Goal: Task Accomplishment & Management: Use online tool/utility

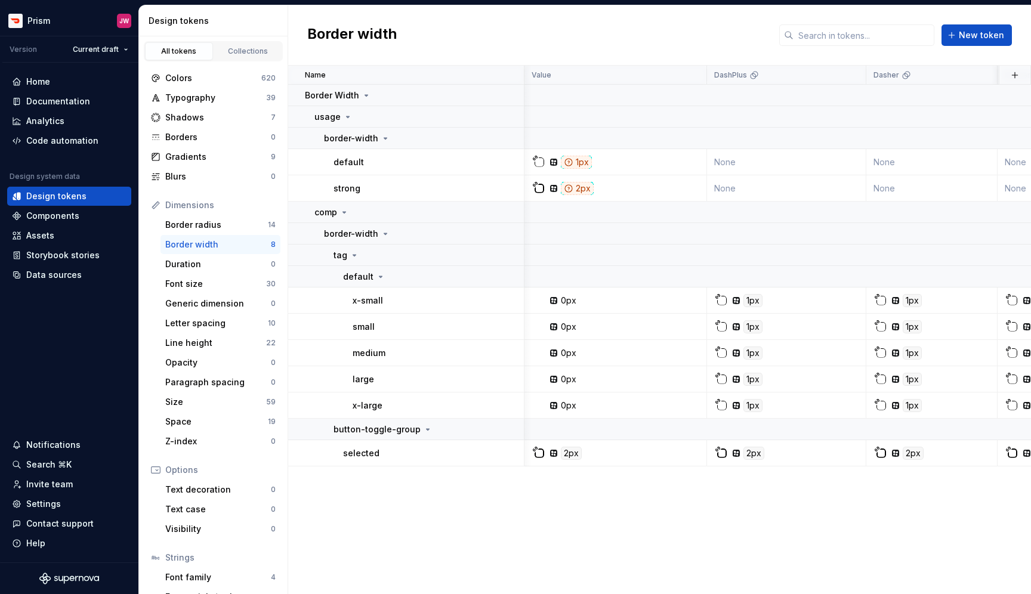
scroll to position [0, 769]
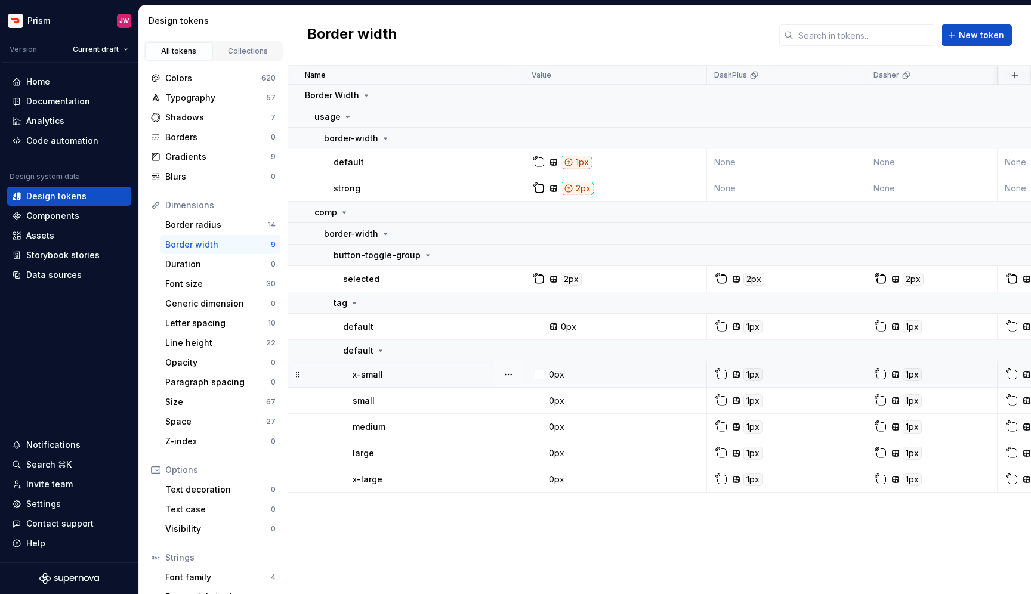
click at [720, 376] on div at bounding box center [722, 375] width 10 height 10
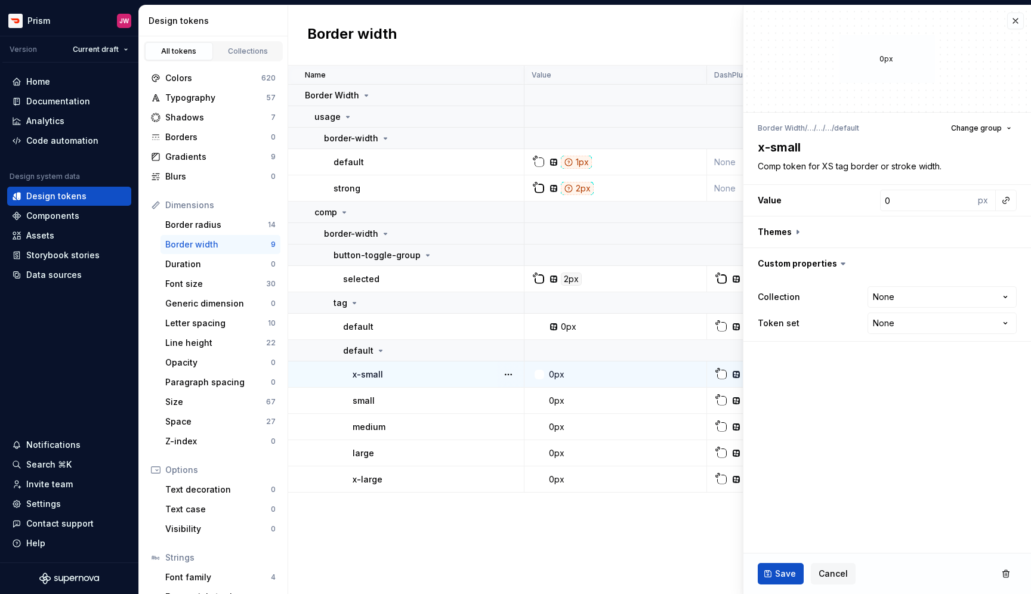
click at [647, 502] on div "Name Value DashPlus Dasher DasherDark DefaultDark Consumer Collection Descripti…" at bounding box center [659, 330] width 743 height 529
click at [1012, 24] on button "button" at bounding box center [1015, 21] width 17 height 17
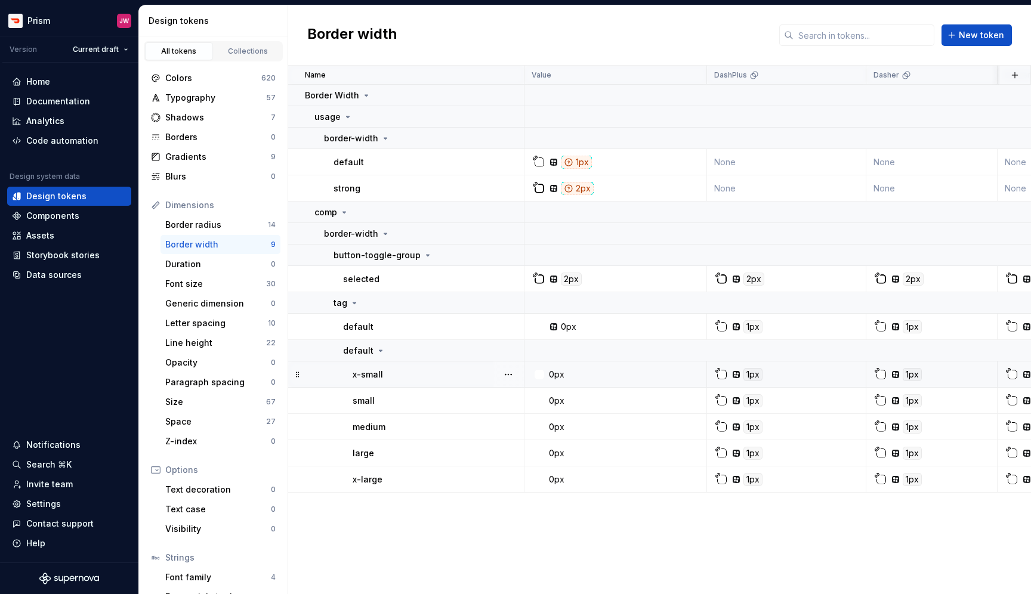
click at [756, 370] on div "1px" at bounding box center [752, 374] width 19 height 13
type textarea "*"
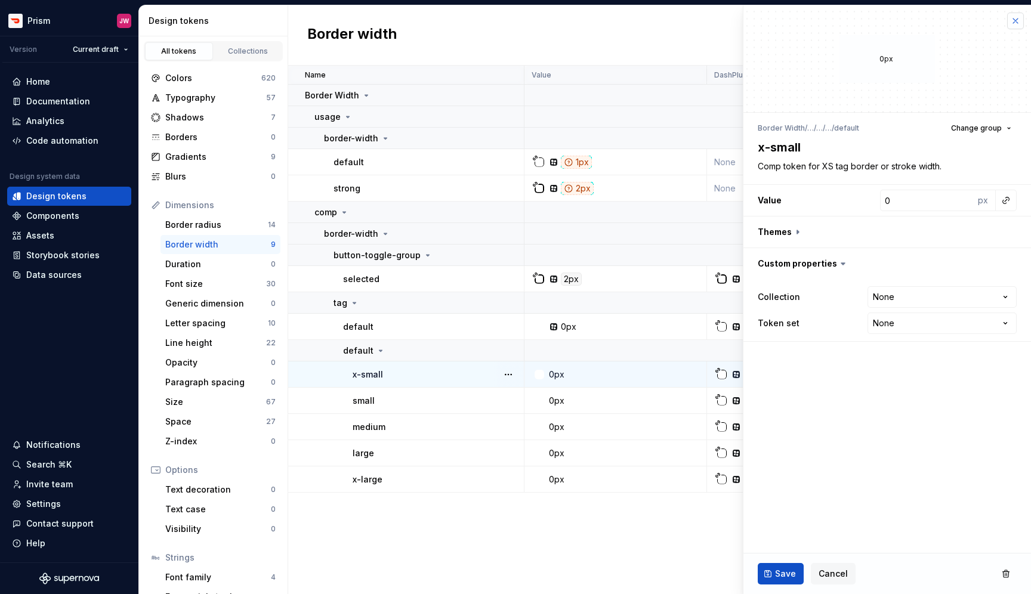
click at [1018, 17] on button "button" at bounding box center [1015, 21] width 17 height 17
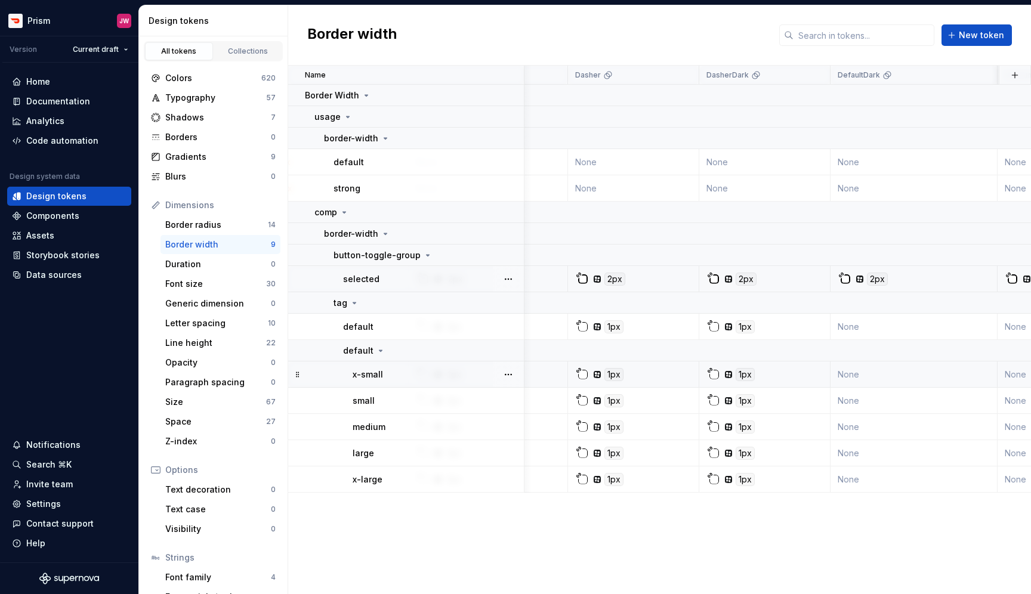
scroll to position [0, 124]
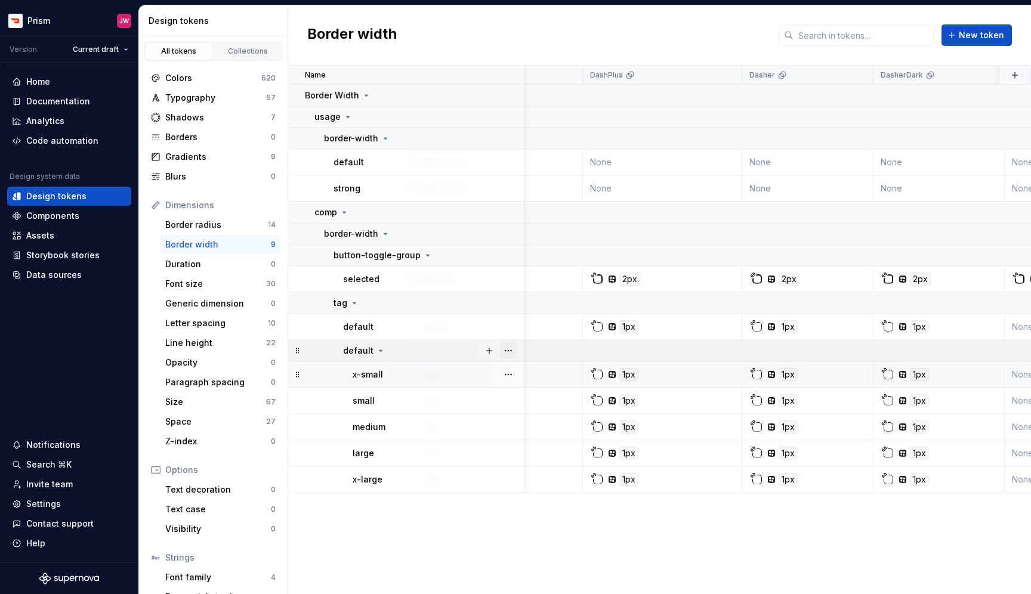
click at [505, 351] on button "button" at bounding box center [508, 350] width 17 height 17
click at [560, 484] on div "Delete group" at bounding box center [561, 486] width 78 height 12
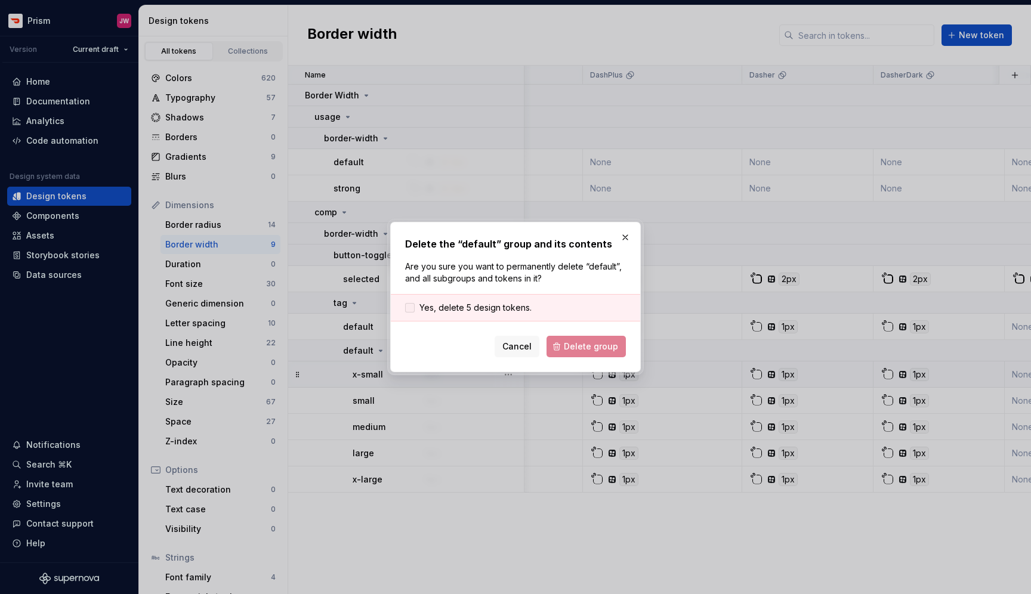
click at [405, 308] on div at bounding box center [410, 308] width 10 height 10
click at [578, 347] on span "Delete group" at bounding box center [591, 347] width 54 height 12
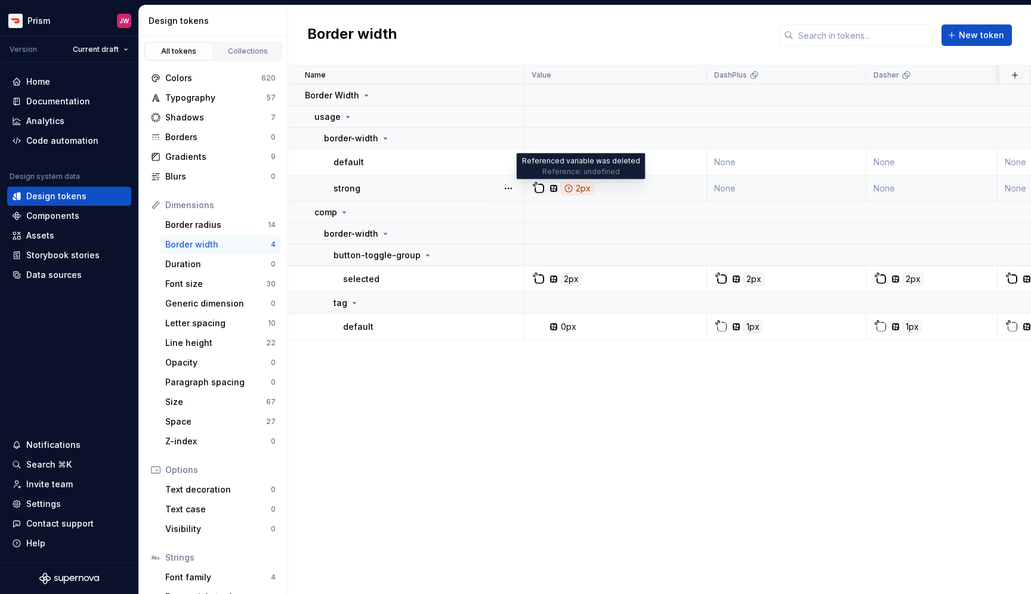
click at [579, 190] on div "2px" at bounding box center [577, 188] width 33 height 13
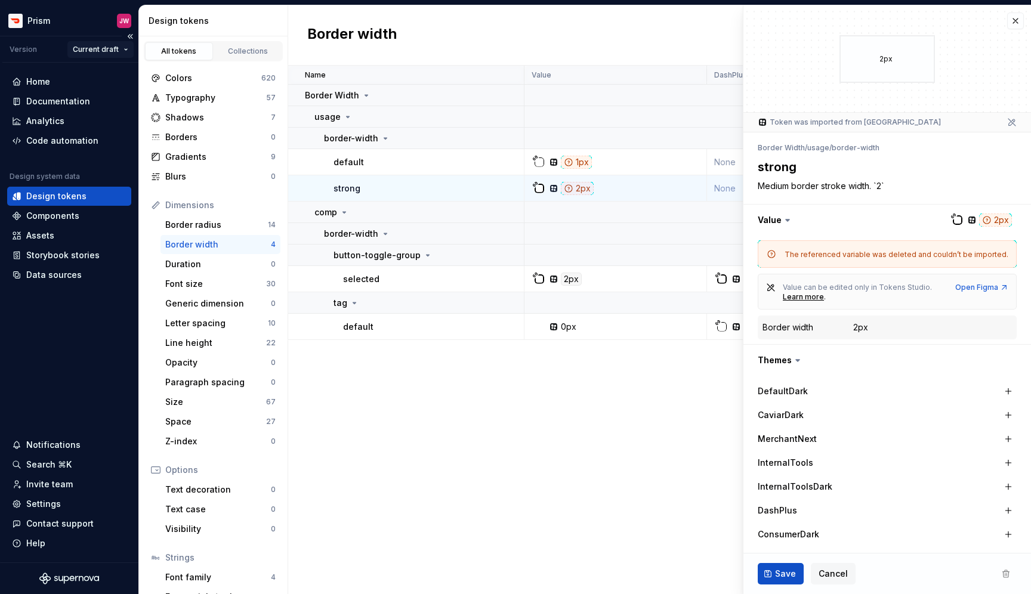
click at [88, 45] on html "Prism JW Version Current draft Home Documentation Analytics Code automation Des…" at bounding box center [515, 297] width 1031 height 594
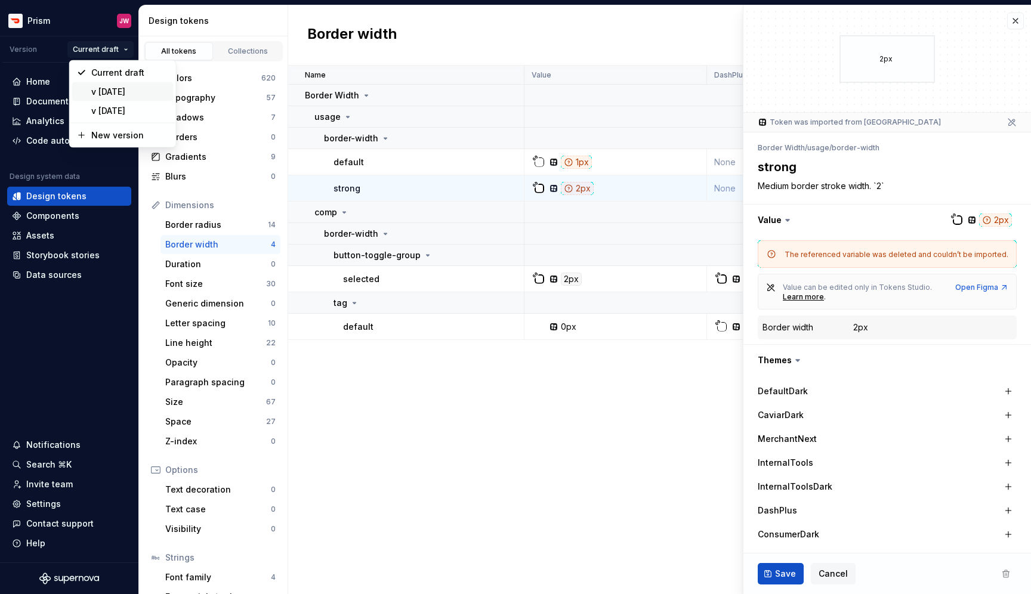
click at [114, 90] on div "v 8.25.22" at bounding box center [130, 92] width 78 height 12
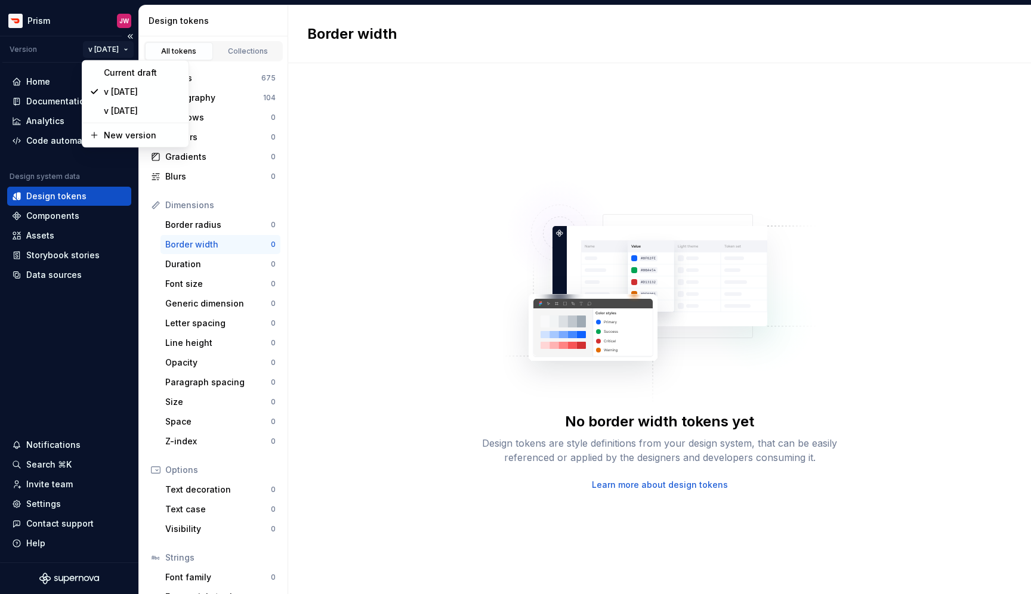
click at [112, 48] on html "Prism JW Version v 8.25.22 Home Documentation Analytics Code automation Design …" at bounding box center [515, 297] width 1031 height 594
click at [115, 118] on div "v 5.13.22" at bounding box center [135, 110] width 101 height 19
click at [107, 47] on html "Prism JW Version v 8.25.22 Home Documentation Analytics Code automation Design …" at bounding box center [515, 297] width 1031 height 594
click at [112, 70] on div "Current draft" at bounding box center [143, 73] width 78 height 12
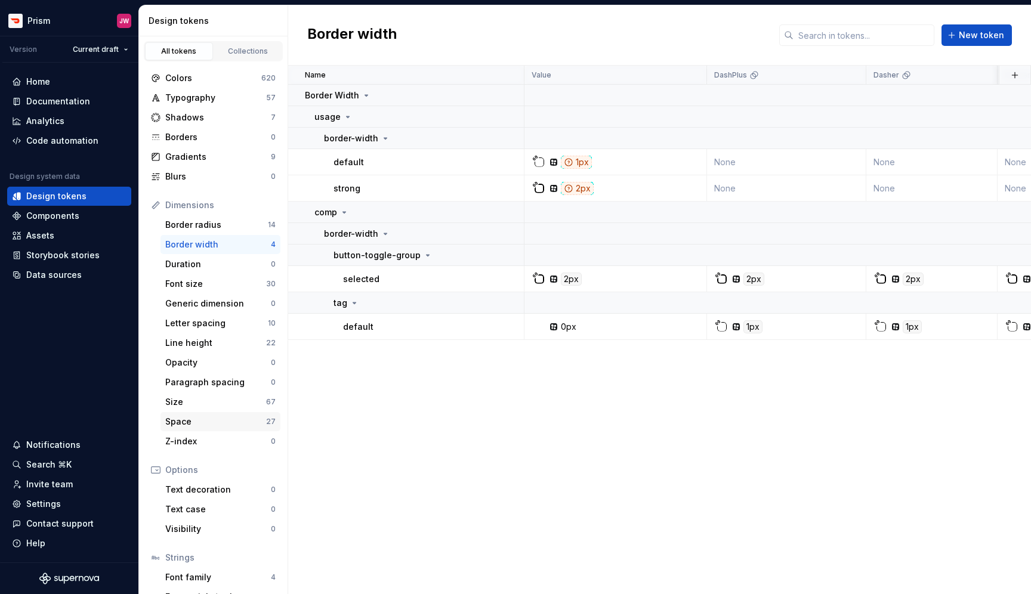
click at [218, 416] on div "Space" at bounding box center [215, 422] width 101 height 12
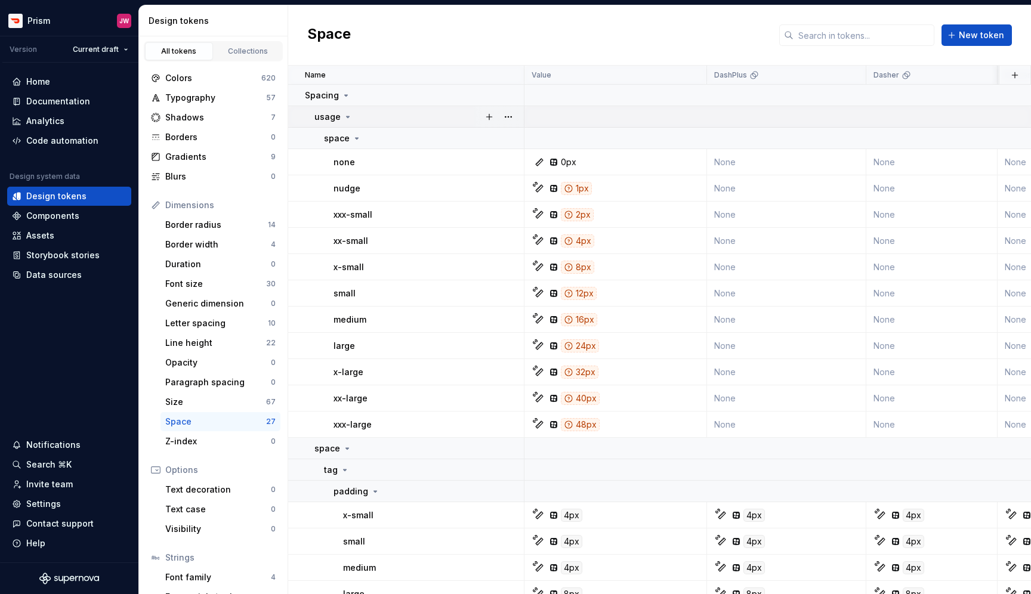
click at [343, 120] on icon at bounding box center [348, 117] width 10 height 10
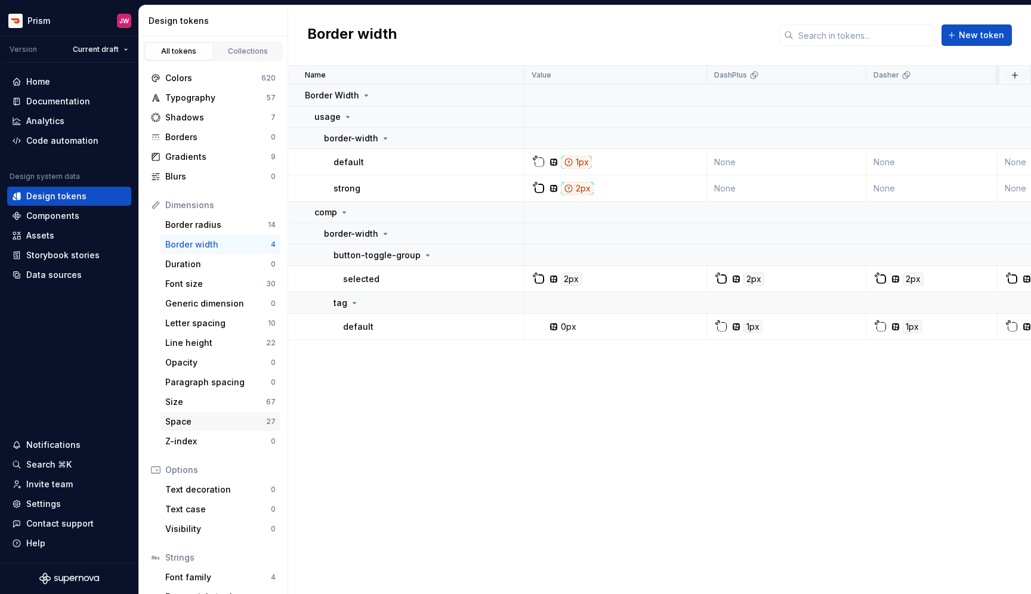
click at [192, 421] on div "Space" at bounding box center [215, 422] width 101 height 12
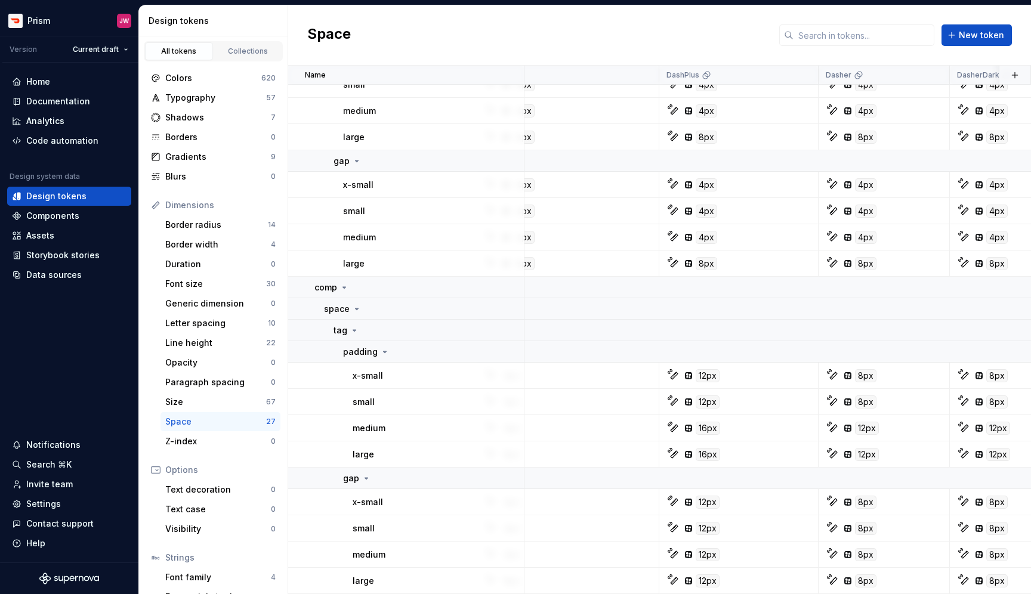
scroll to position [457, 0]
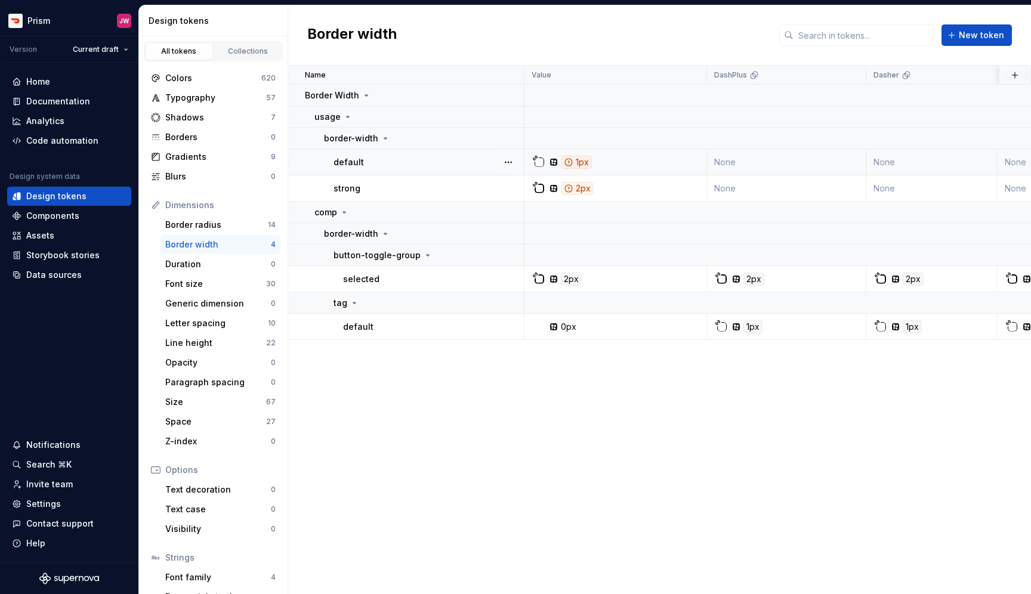
click at [576, 159] on div "1px" at bounding box center [576, 162] width 31 height 13
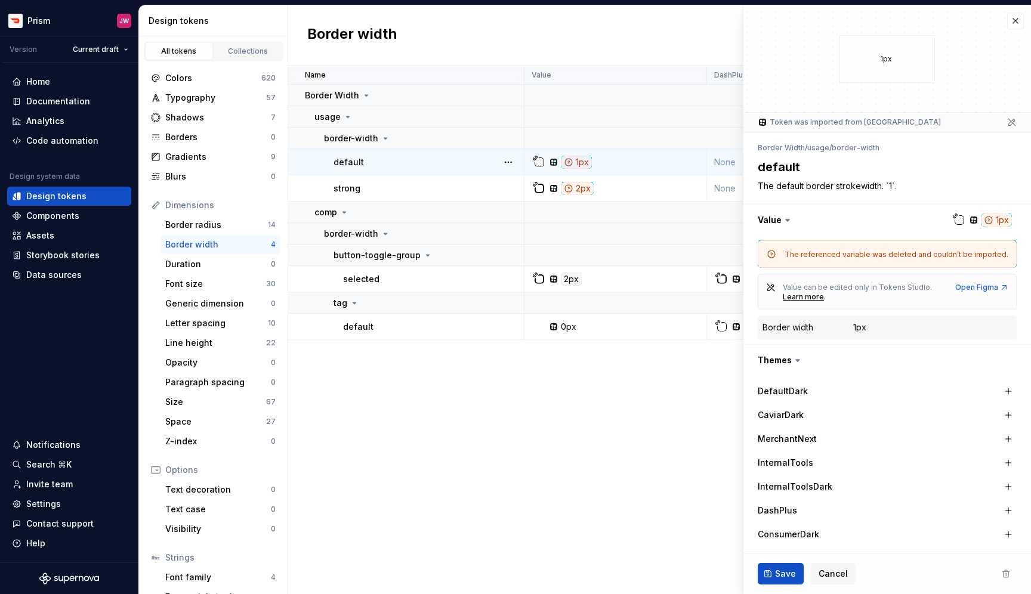
click at [522, 381] on div "Name Value DashPlus Dasher DasherDark DefaultDark Consumer Collection Descripti…" at bounding box center [659, 330] width 743 height 529
click at [1015, 23] on button "button" at bounding box center [1015, 21] width 17 height 17
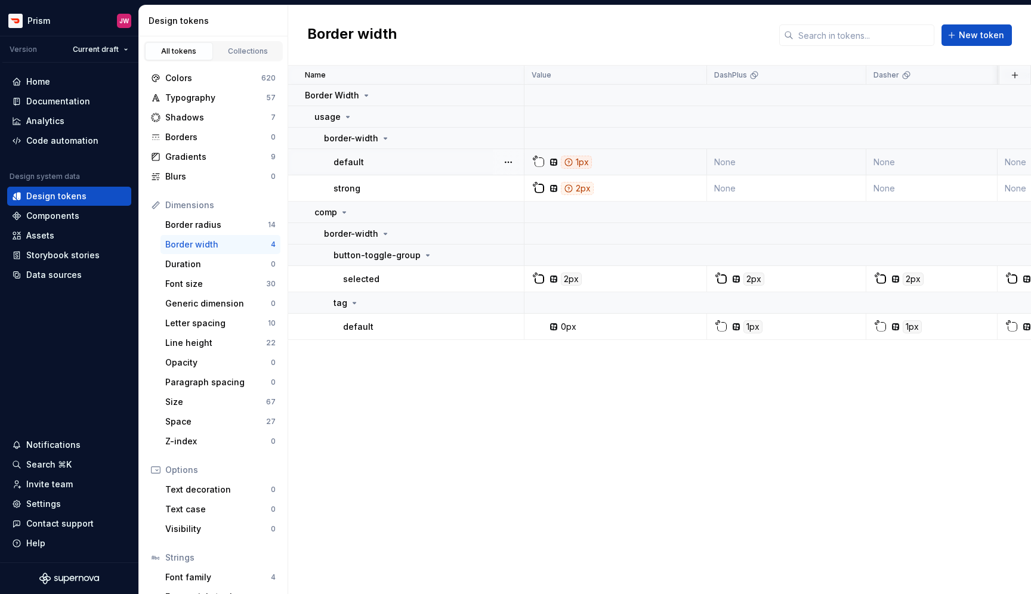
type textarea "*"
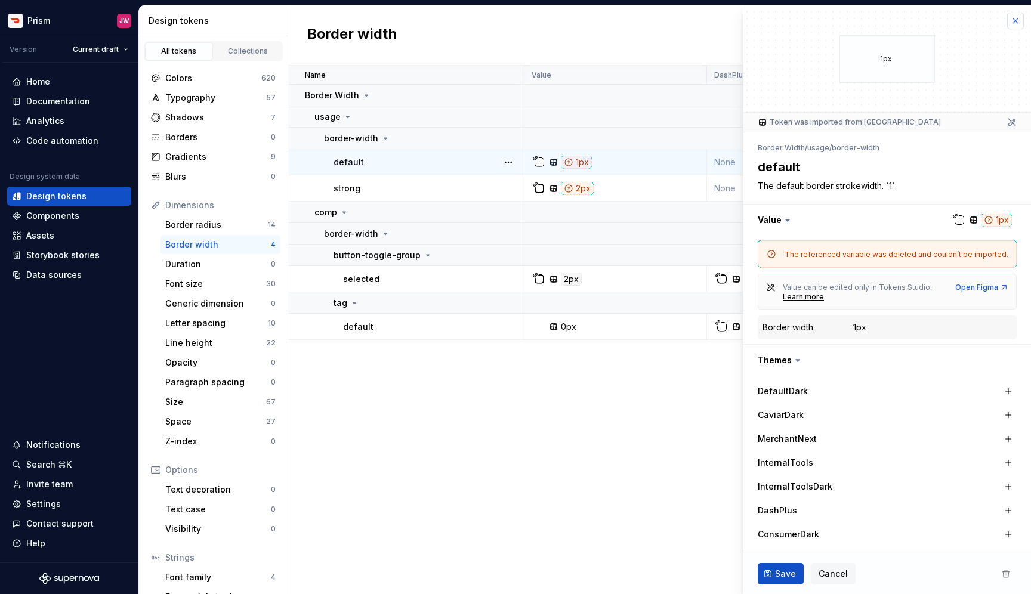
click at [1016, 24] on button "button" at bounding box center [1015, 21] width 17 height 17
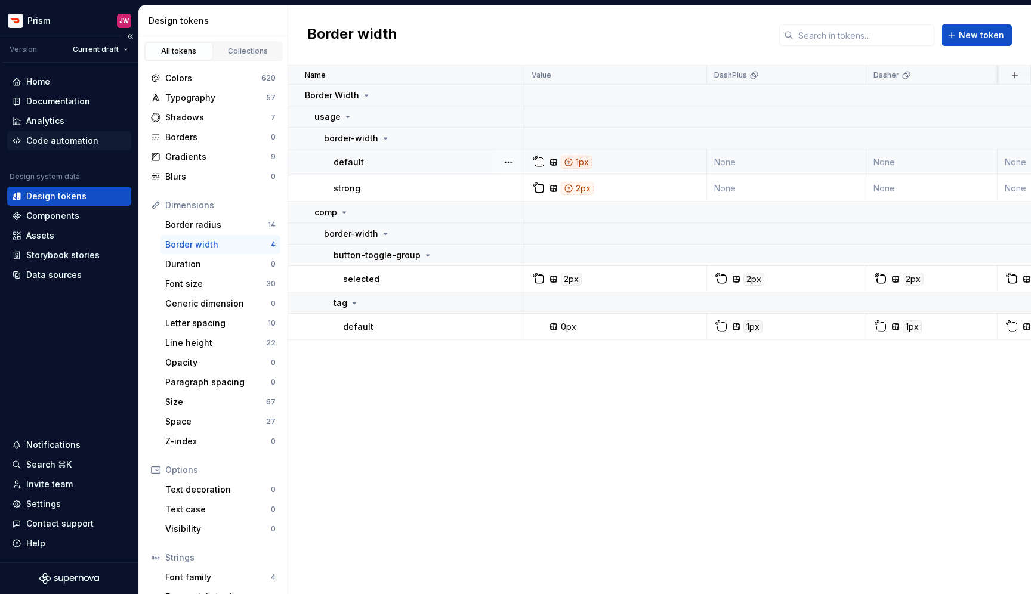
click at [50, 146] on div "Code automation" at bounding box center [62, 141] width 72 height 12
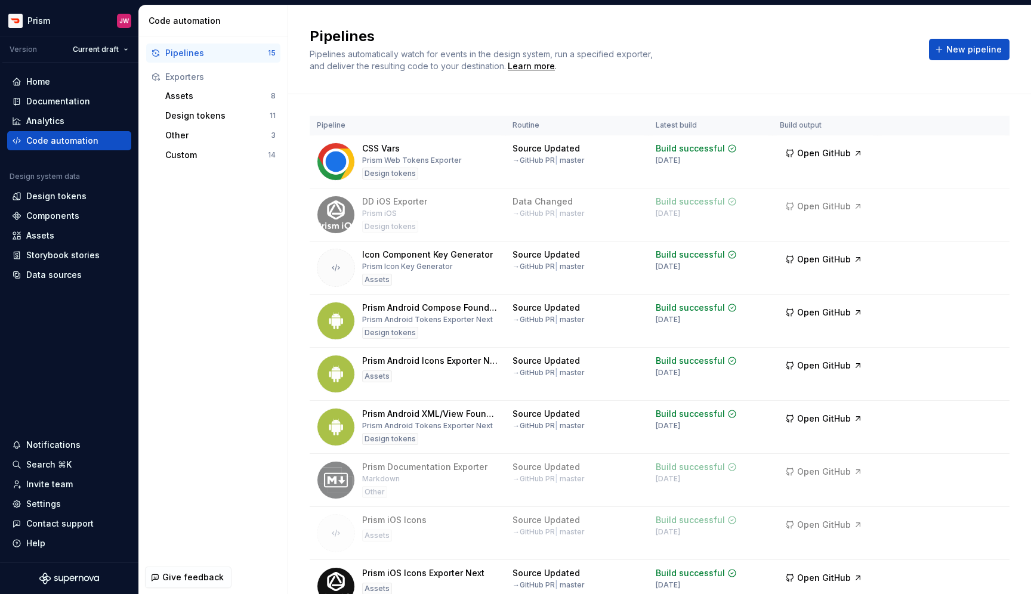
scroll to position [382, 0]
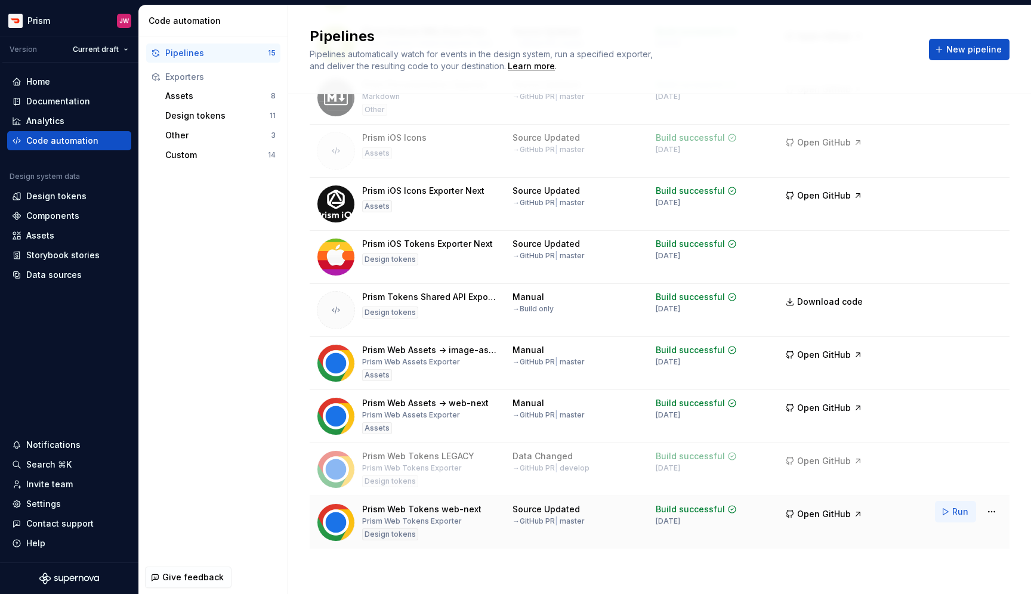
click at [951, 511] on button "Run" at bounding box center [955, 511] width 41 height 21
click at [818, 517] on span "Open GitHub" at bounding box center [824, 514] width 54 height 12
drag, startPoint x: 35, startPoint y: 197, endPoint x: 36, endPoint y: 147, distance: 50.1
click at [39, 84] on div "Home" at bounding box center [38, 82] width 24 height 12
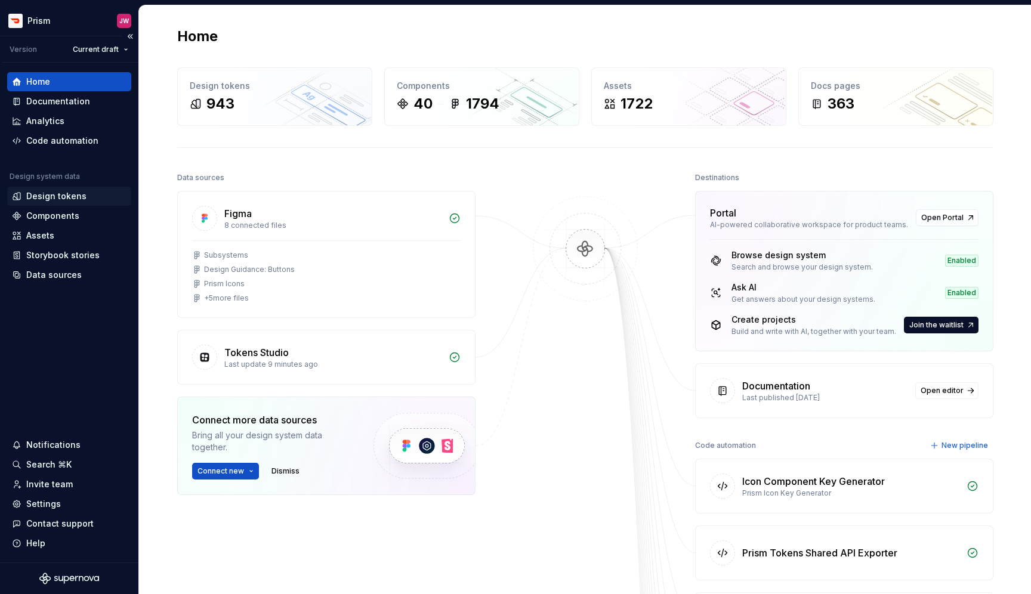
click at [65, 200] on div "Design tokens" at bounding box center [56, 196] width 60 height 12
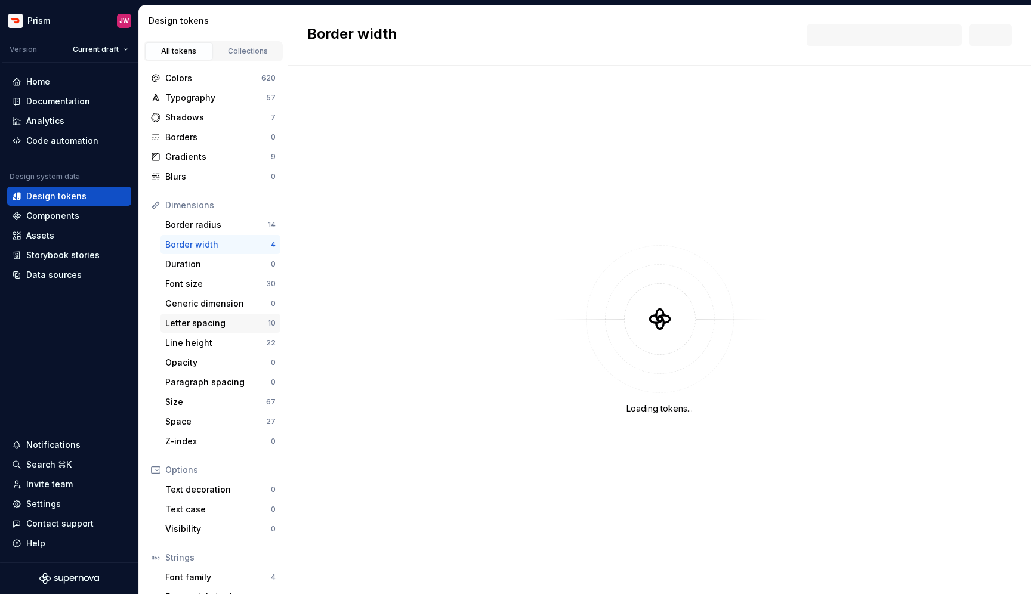
scroll to position [59, 0]
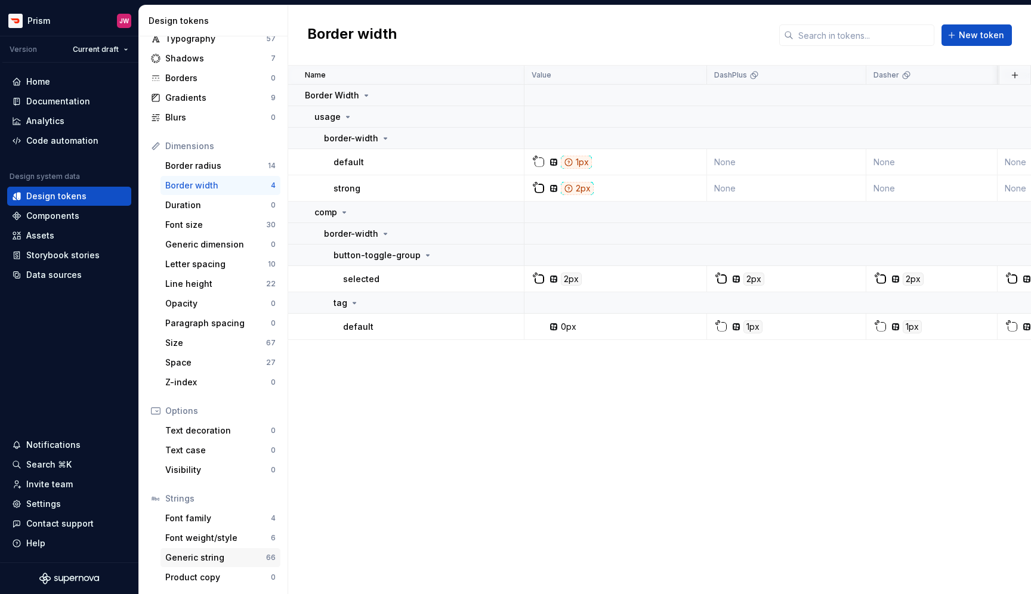
click at [213, 560] on div "Generic string" at bounding box center [215, 558] width 101 height 12
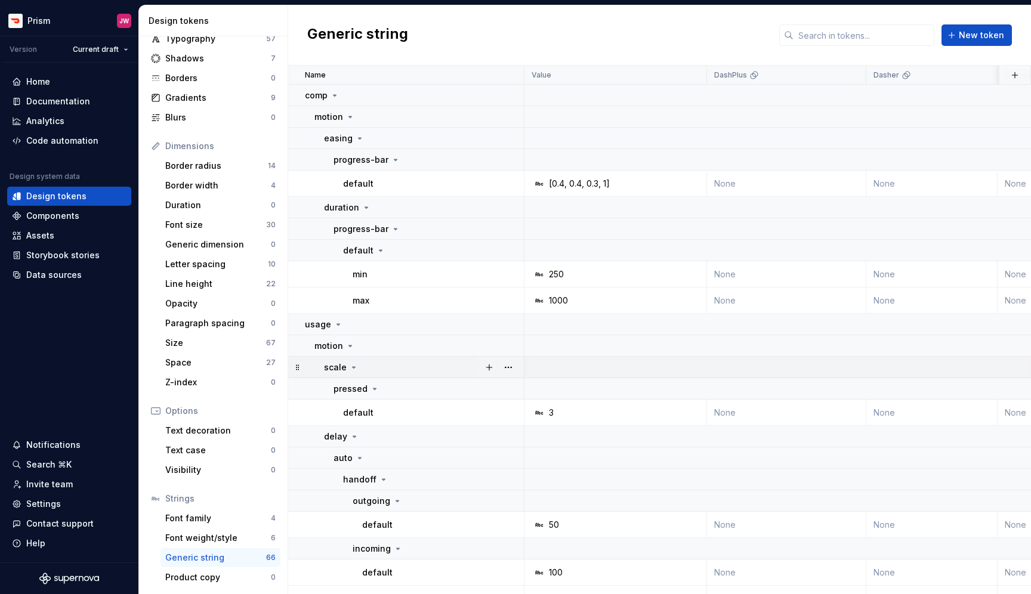
click at [350, 369] on icon at bounding box center [354, 368] width 10 height 10
